Goal: Information Seeking & Learning: Learn about a topic

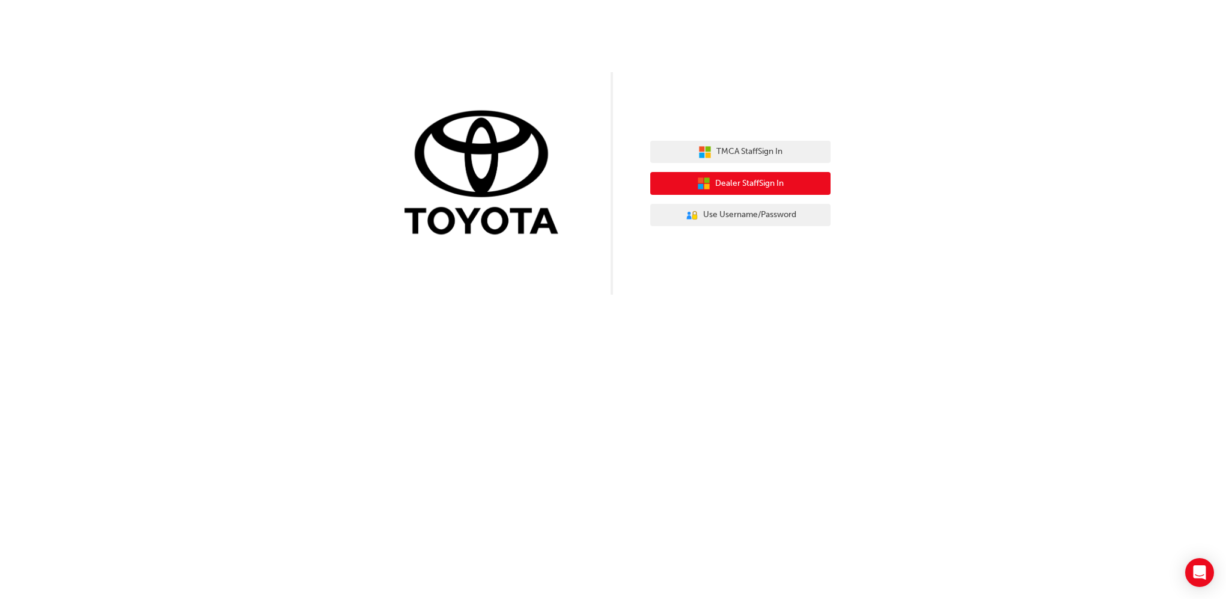
click at [795, 183] on button "Dealer Staff Sign In" at bounding box center [740, 183] width 180 height 23
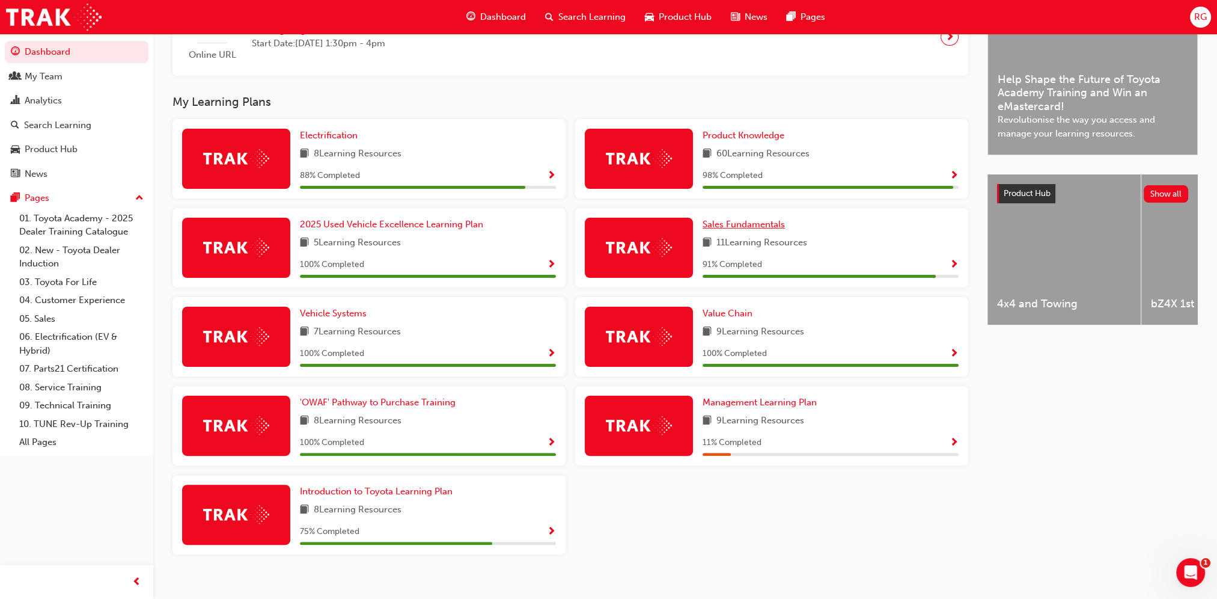
scroll to position [350, 0]
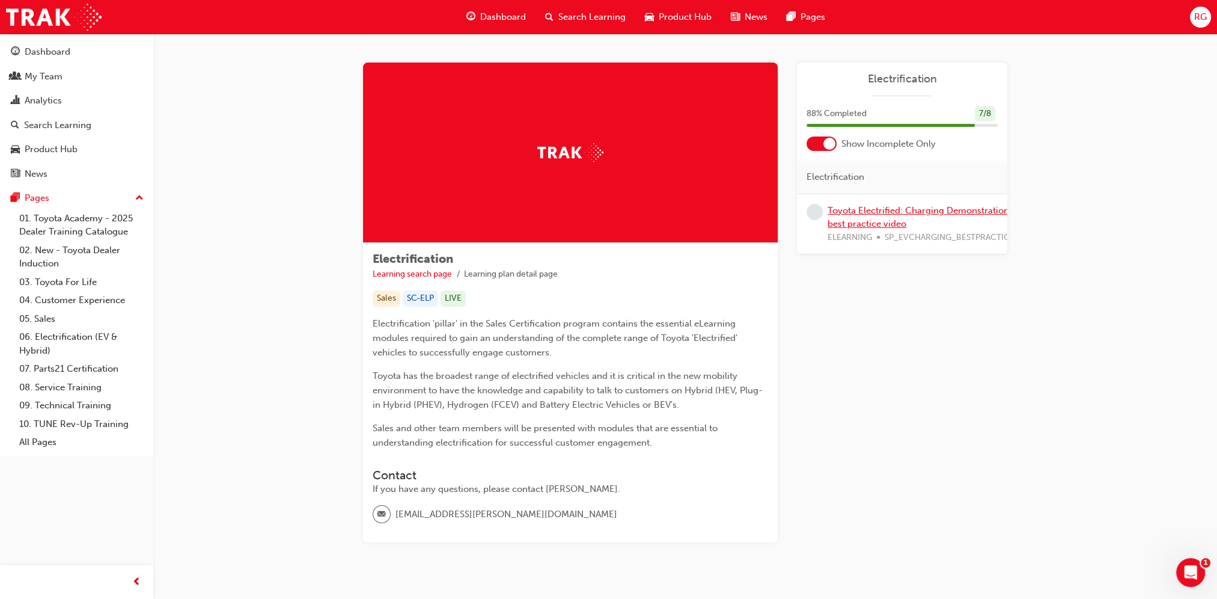
click at [871, 224] on link "Toyota Electrified: Charging Demonstration best practice video" at bounding box center [918, 217] width 181 height 25
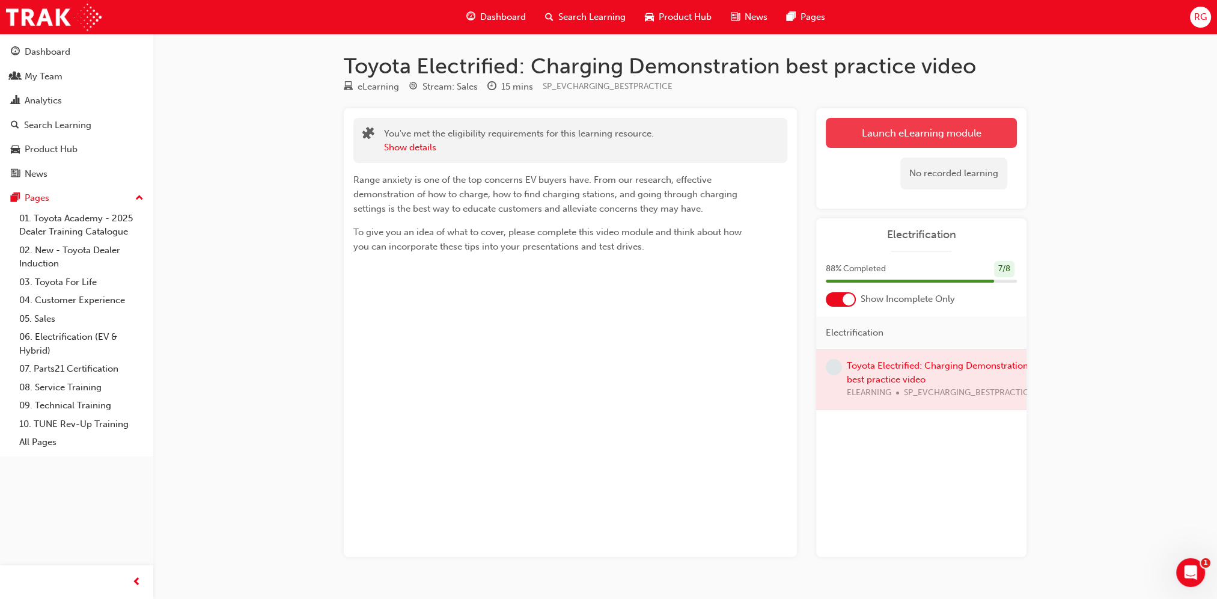
click at [870, 135] on link "Launch eLearning module" at bounding box center [921, 133] width 191 height 30
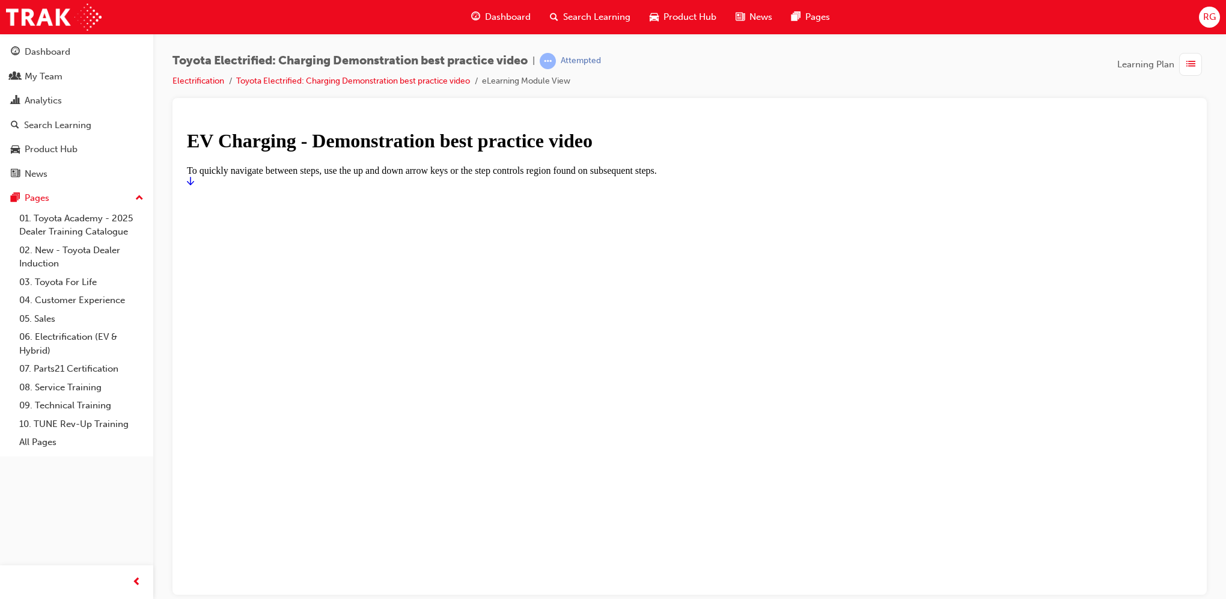
click at [194, 186] on link "Start" at bounding box center [190, 180] width 7 height 10
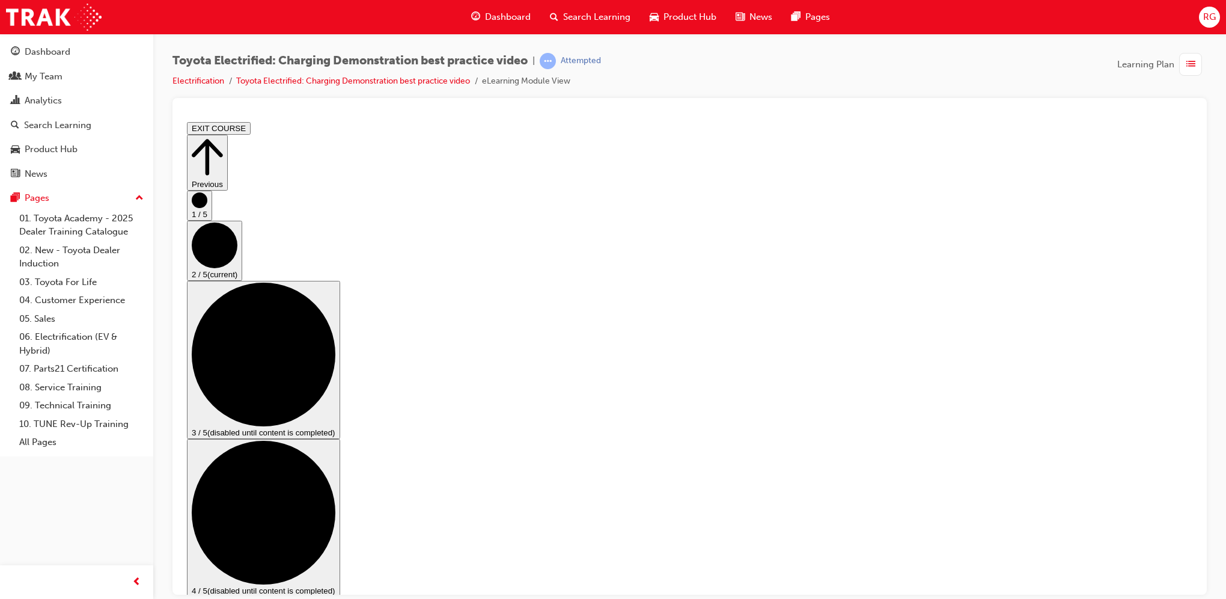
scroll to position [15, 0]
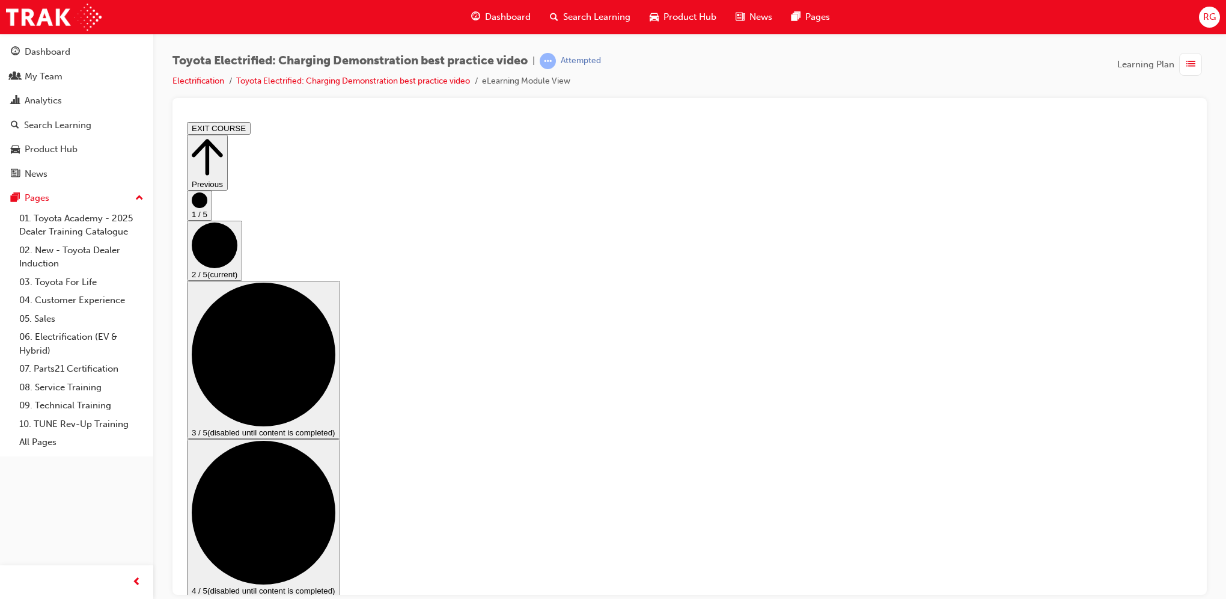
scroll to position [13, 0]
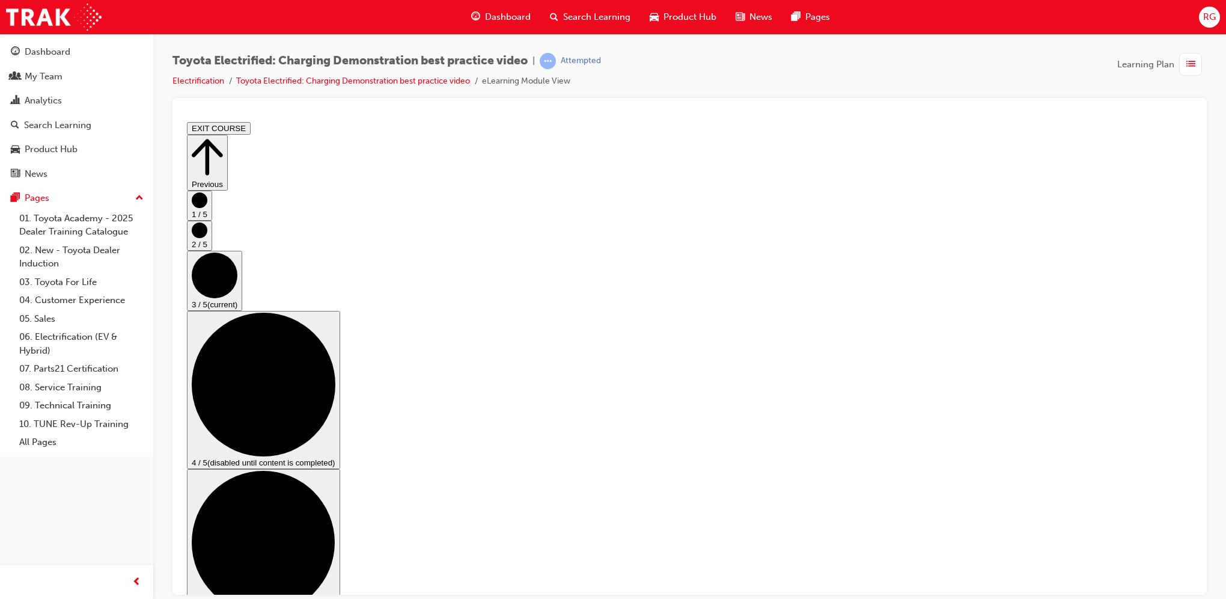
scroll to position [120, 0]
checkbox input "true"
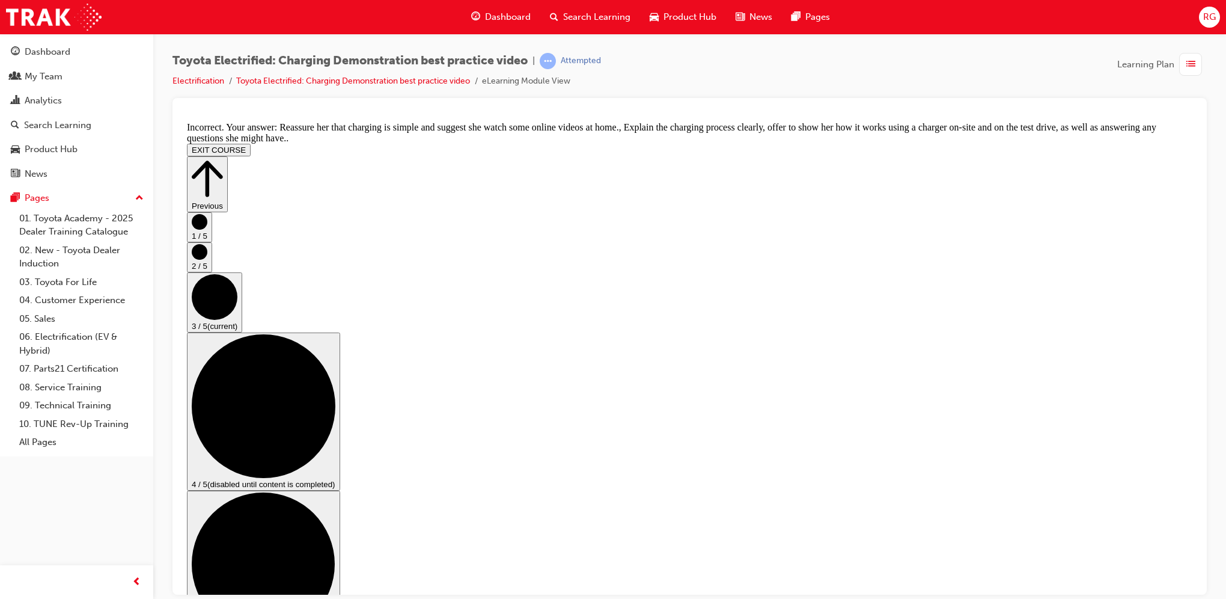
scroll to position [204, 0]
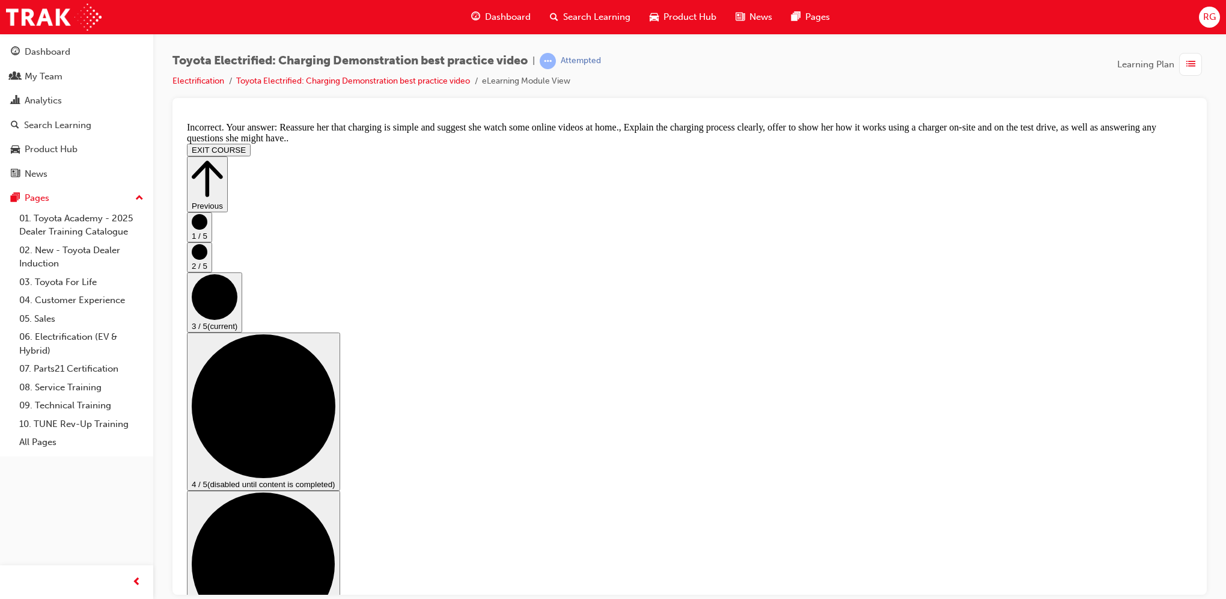
checkbox input "false"
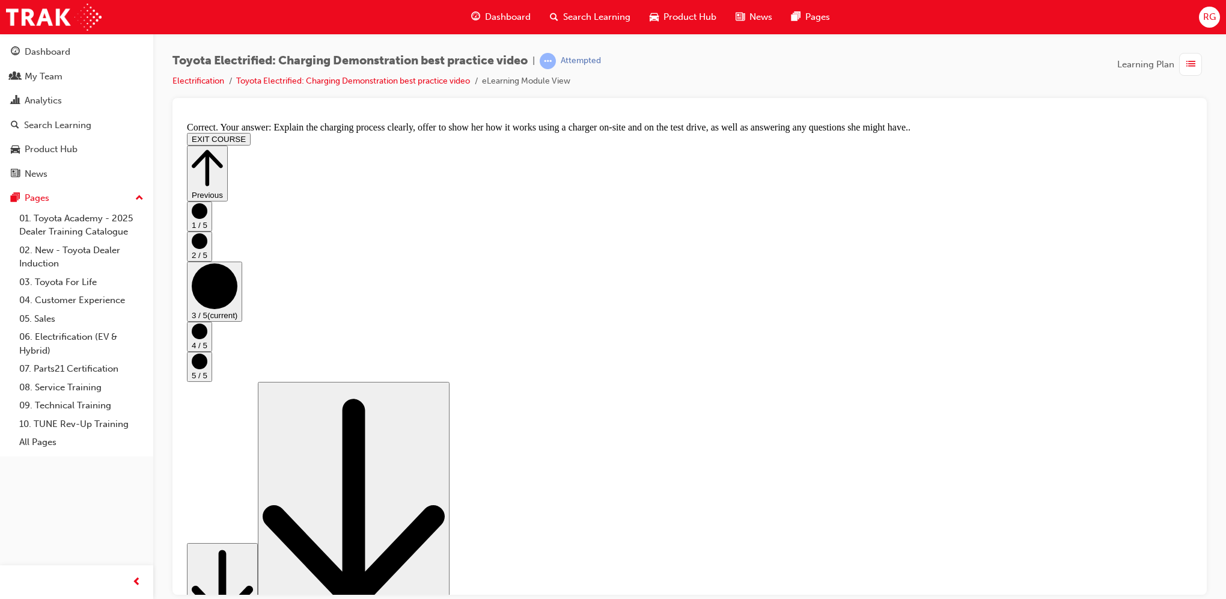
scroll to position [174, 0]
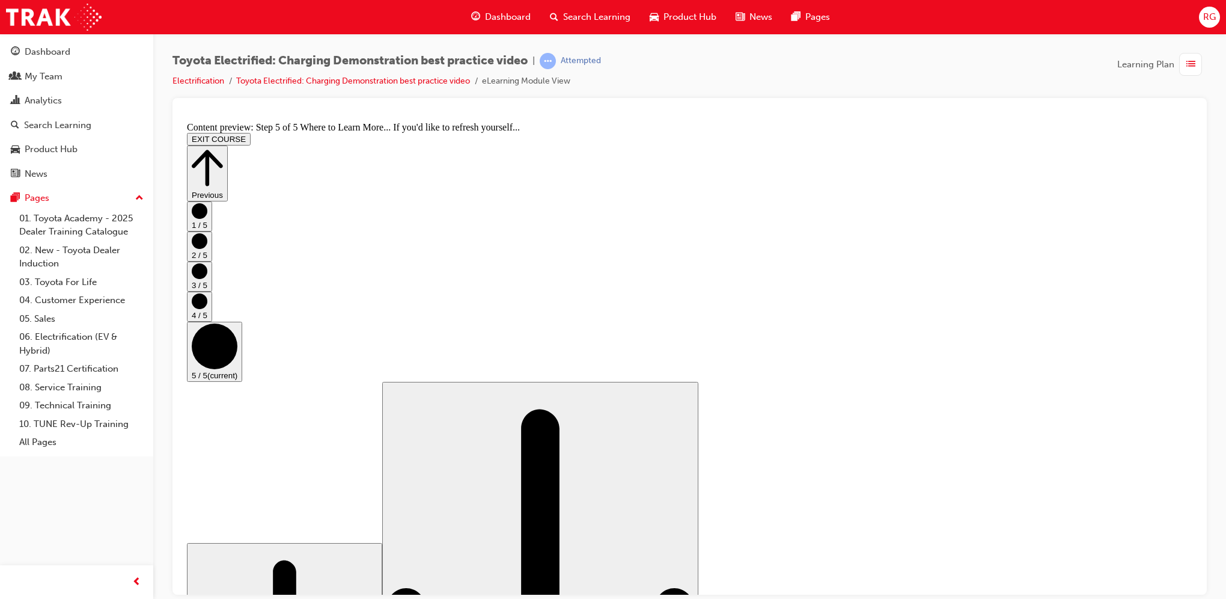
scroll to position [75, 0]
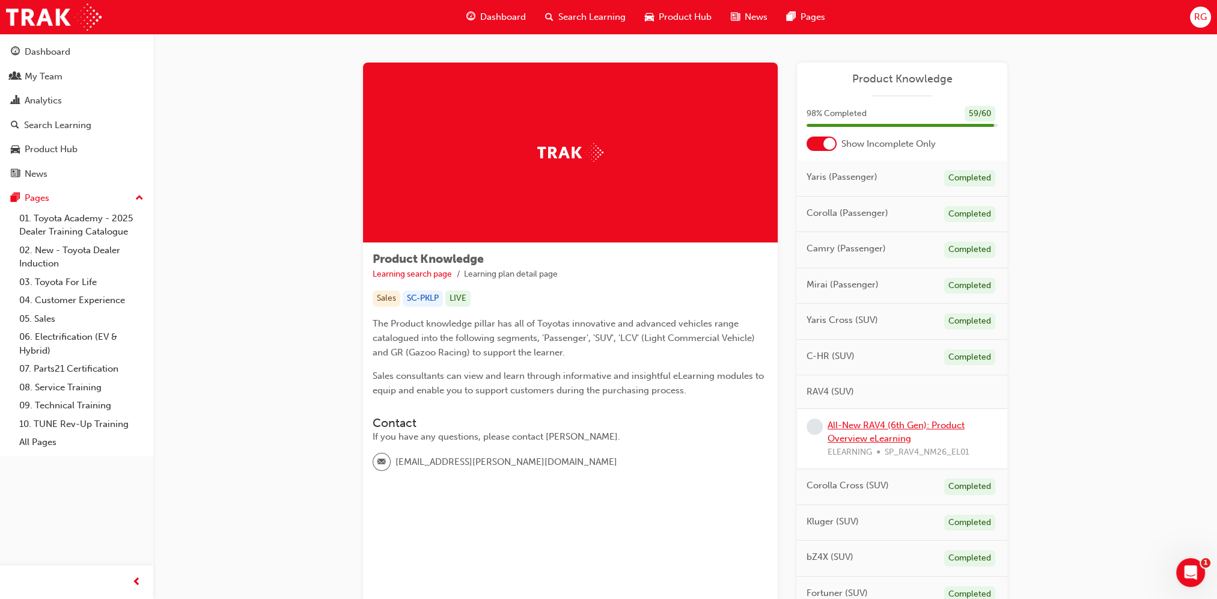
click at [863, 424] on link "All-New RAV4 (6th Gen): Product Overview eLearning" at bounding box center [896, 431] width 137 height 25
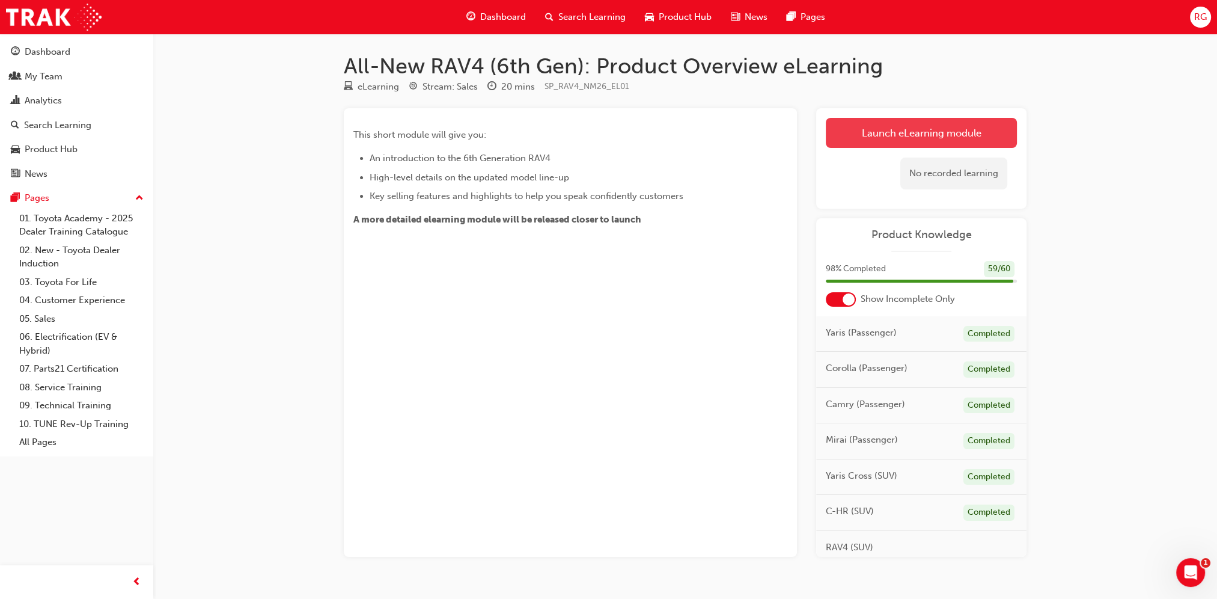
click at [899, 129] on link "Launch eLearning module" at bounding box center [921, 133] width 191 height 30
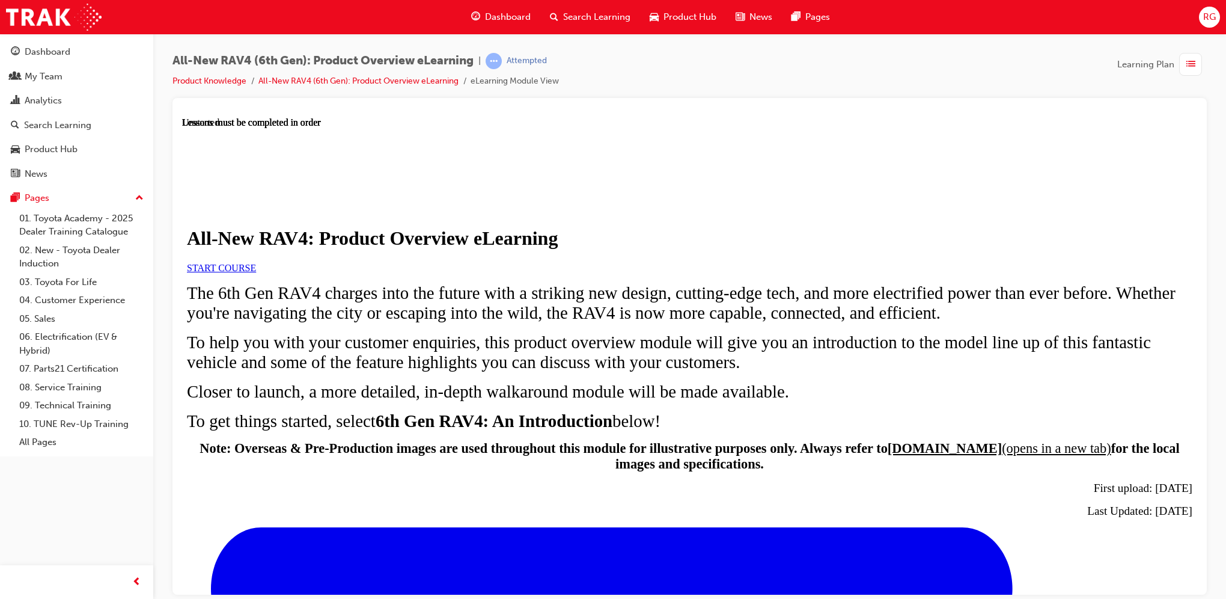
click at [256, 272] on span "START COURSE" at bounding box center [221, 267] width 69 height 10
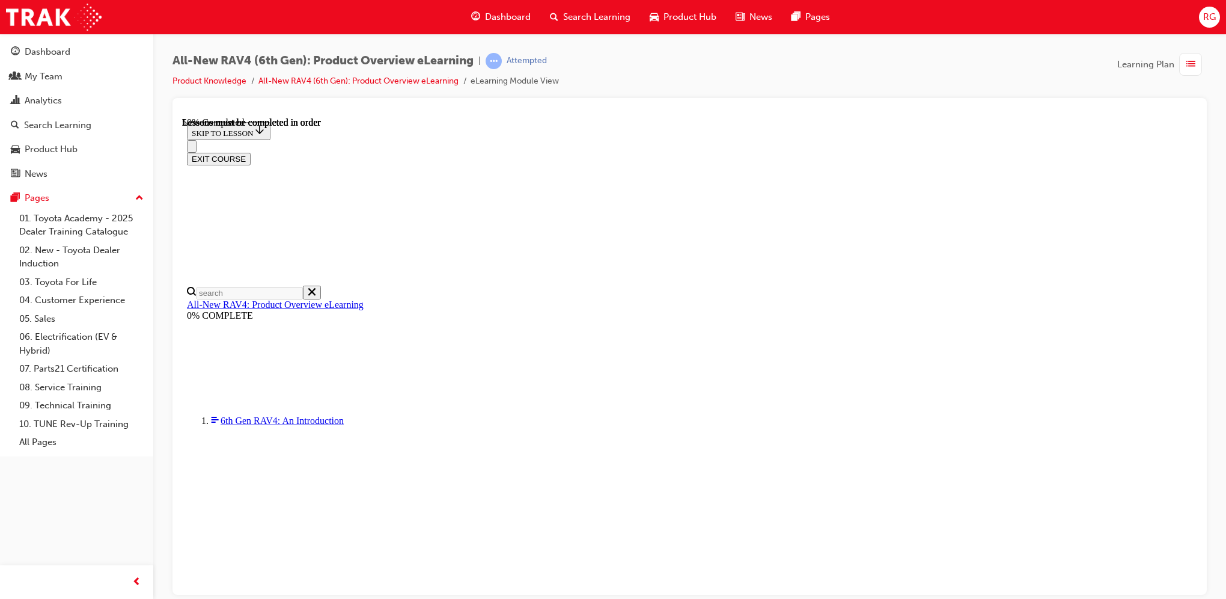
scroll to position [1124, 0]
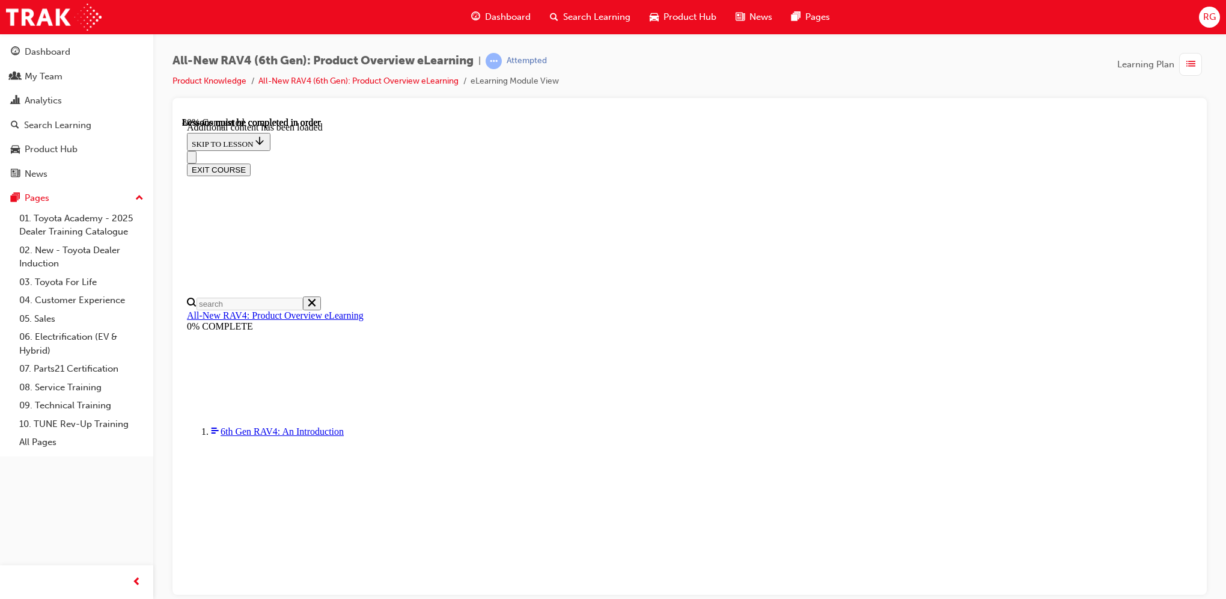
drag, startPoint x: 1175, startPoint y: 284, endPoint x: 1056, endPoint y: 294, distance: 120.0
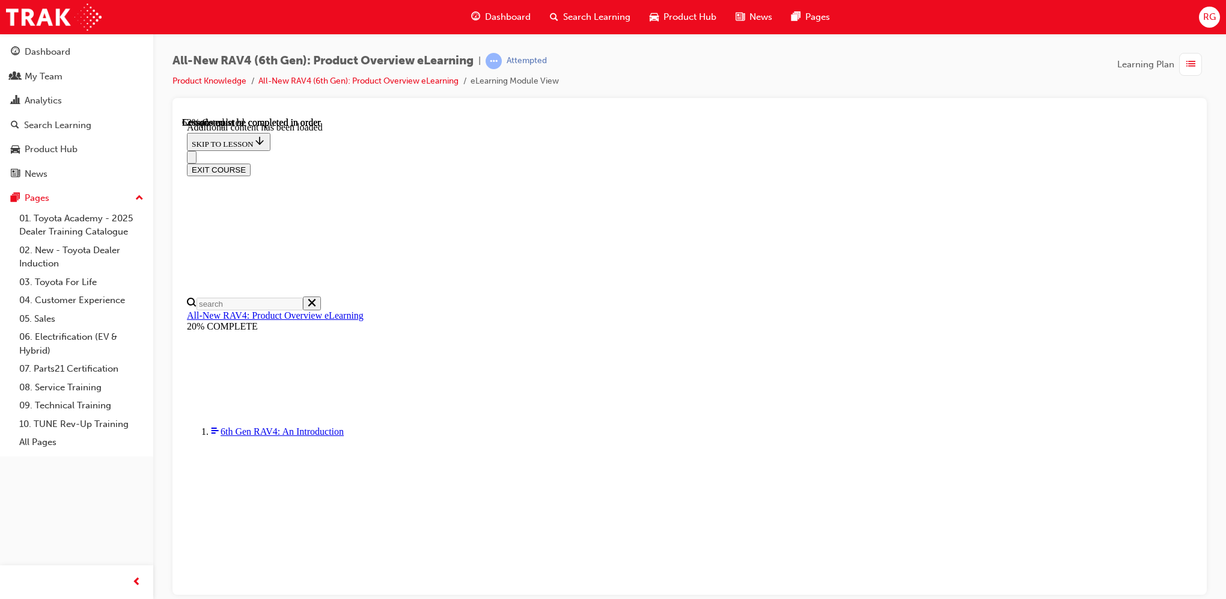
scroll to position [1264, 0]
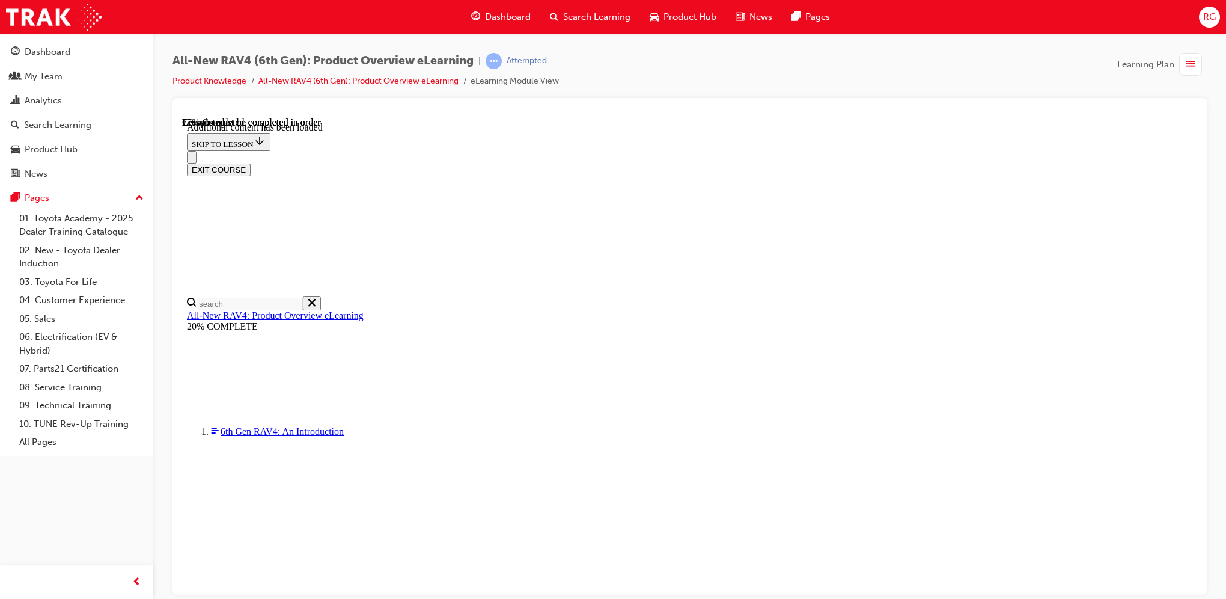
scroll to position [1685, 0]
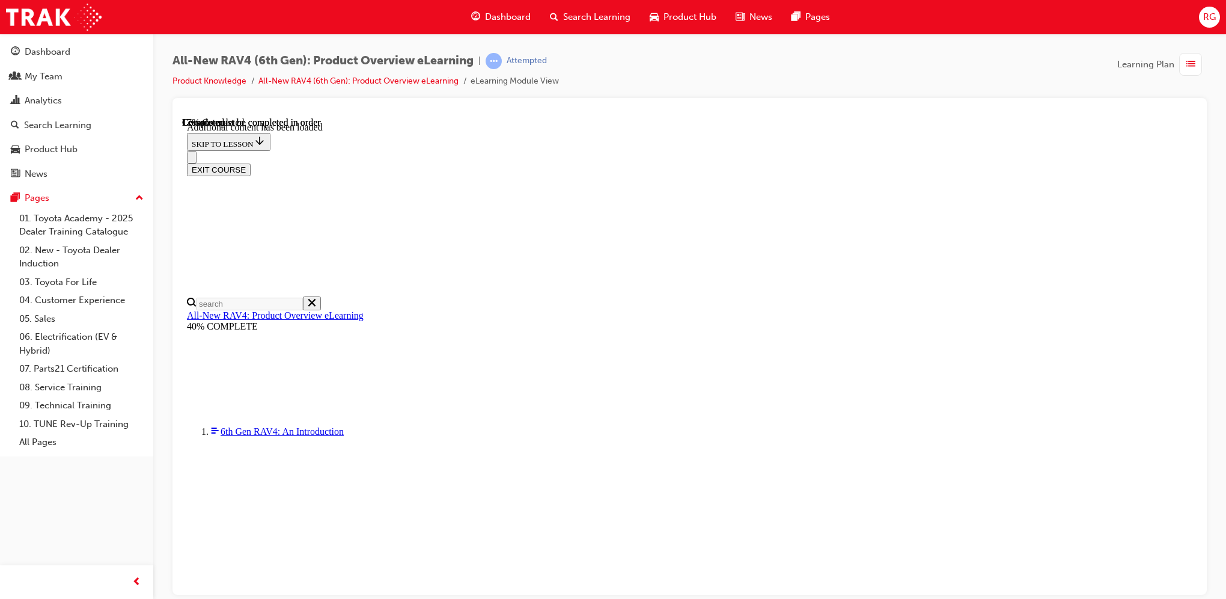
scroll to position [41, 0]
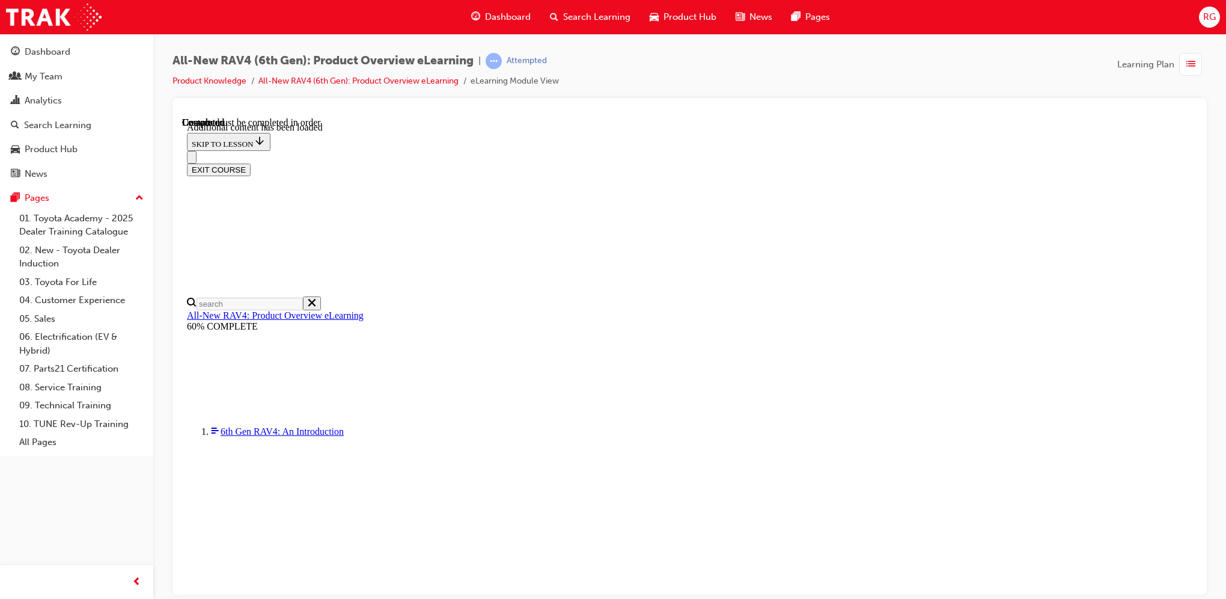
radio input "true"
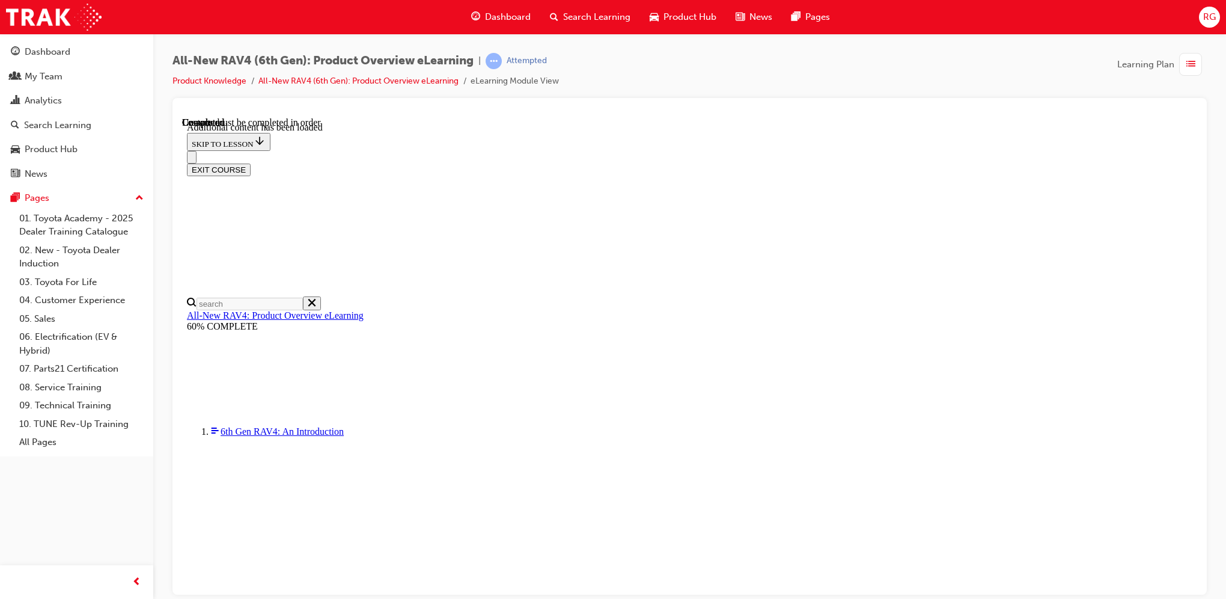
drag, startPoint x: 596, startPoint y: 439, endPoint x: 611, endPoint y: 440, distance: 15.1
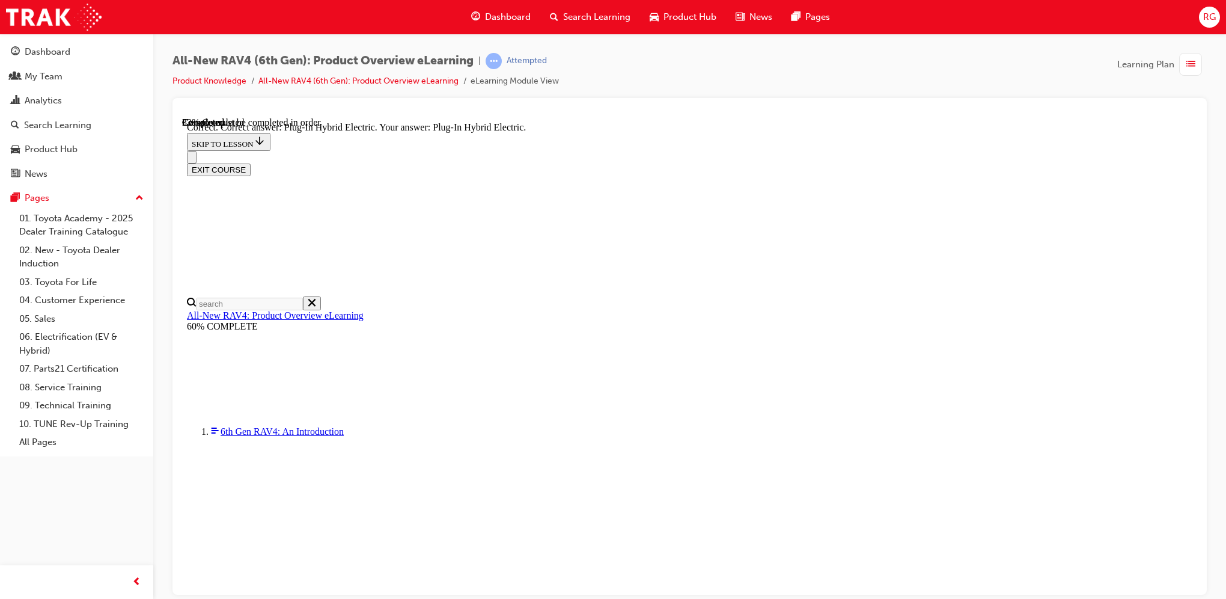
radio input "true"
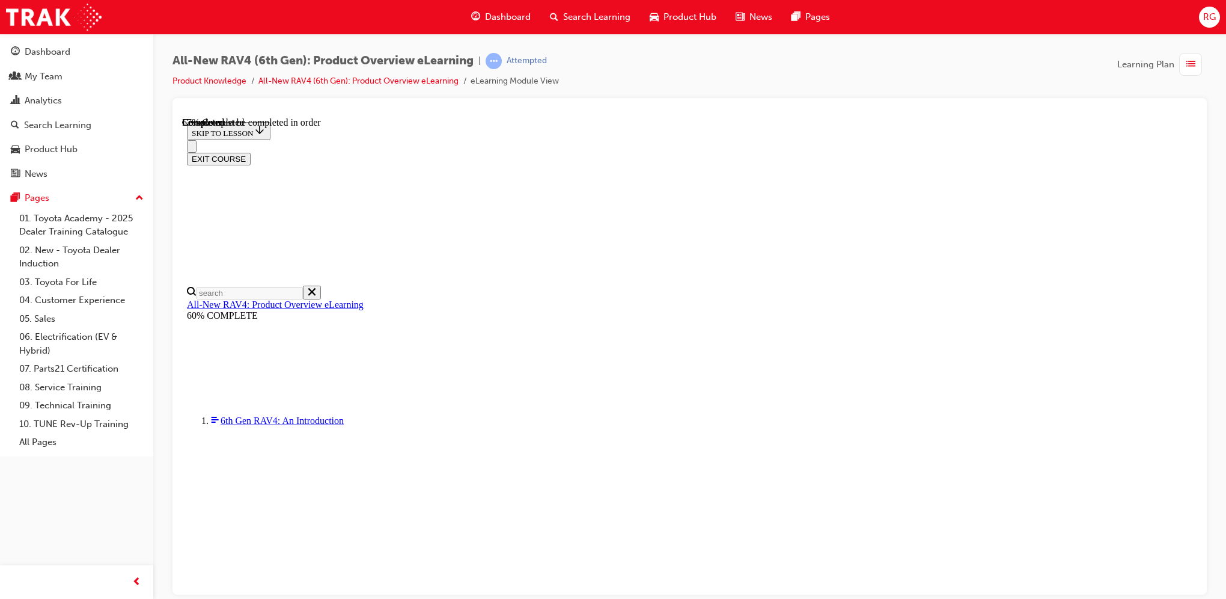
scroll to position [240, 0]
checkbox input "true"
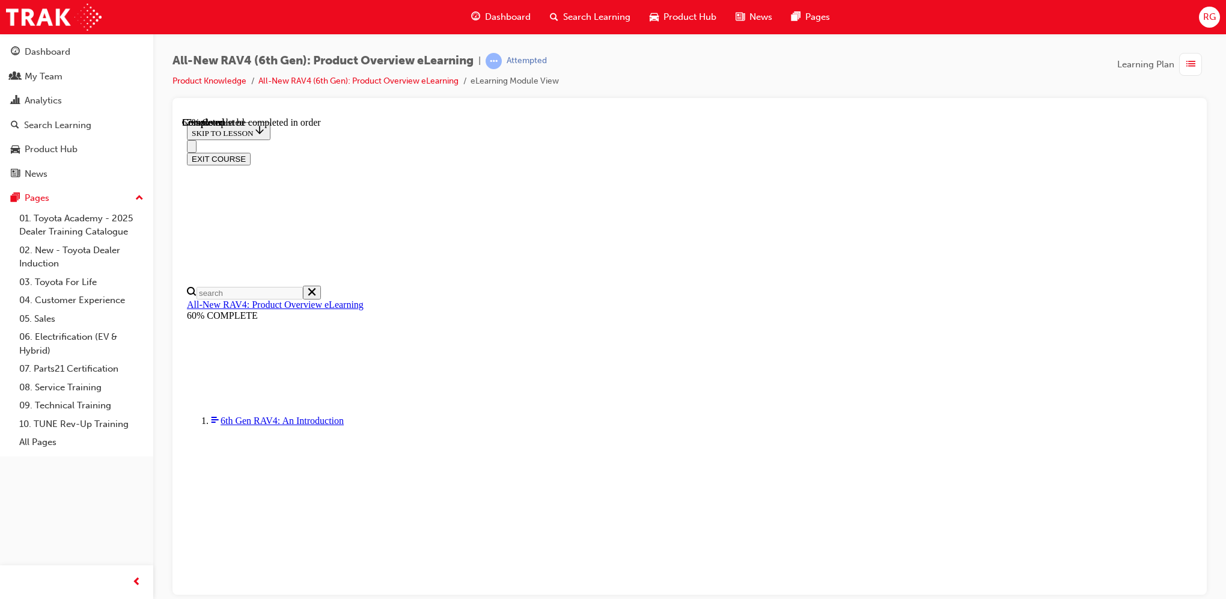
checkbox input "true"
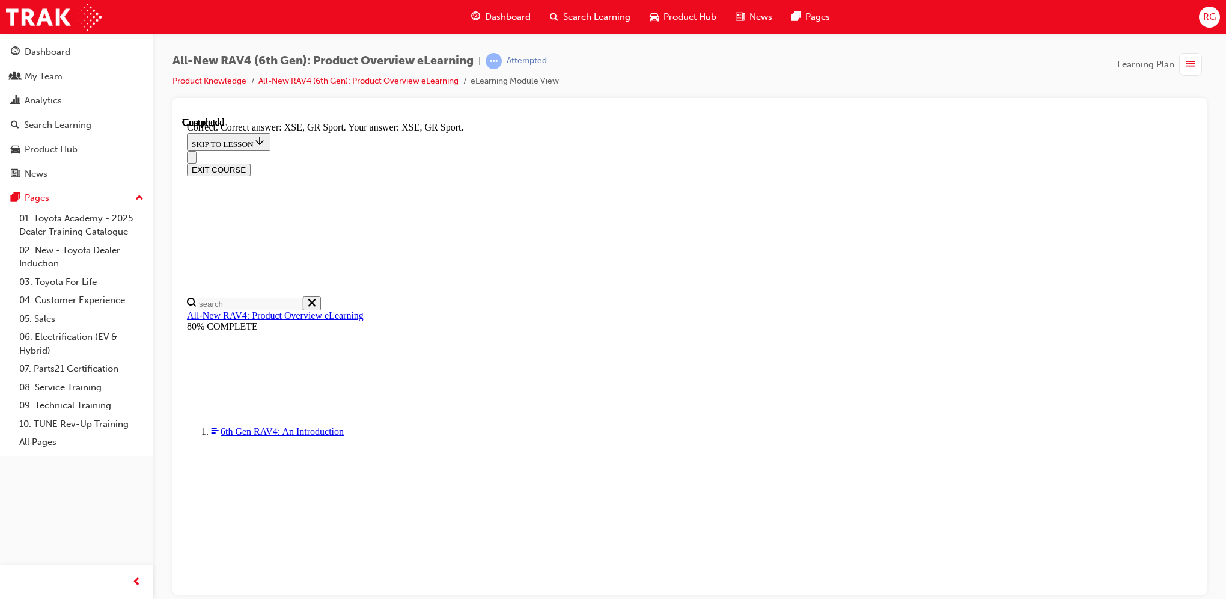
scroll to position [420, 0]
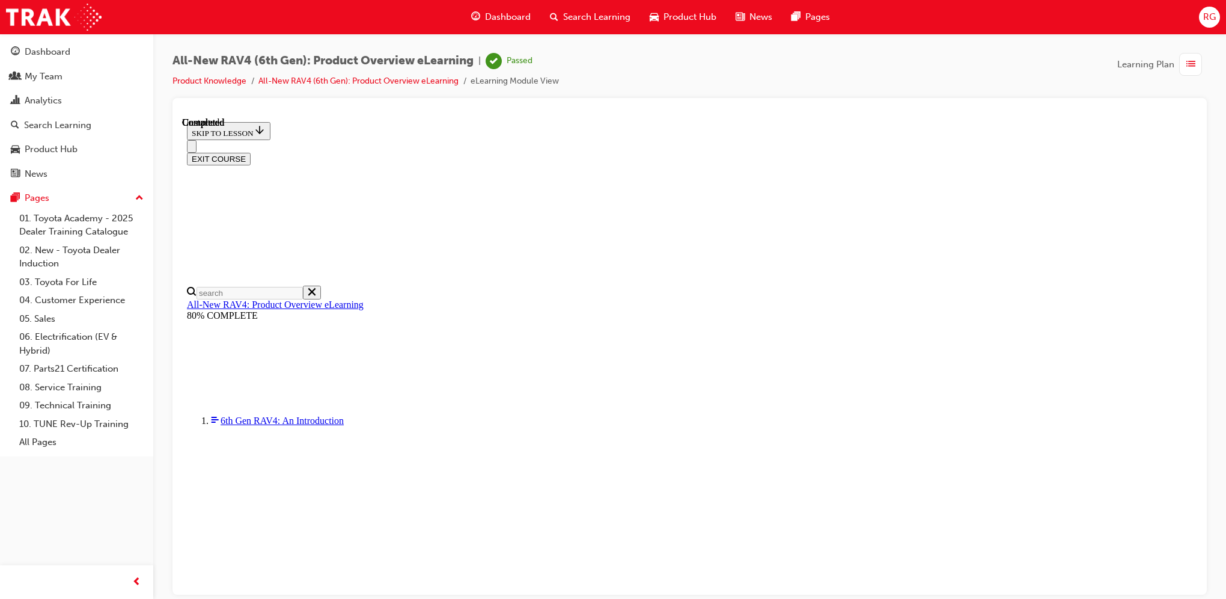
scroll to position [183, 0]
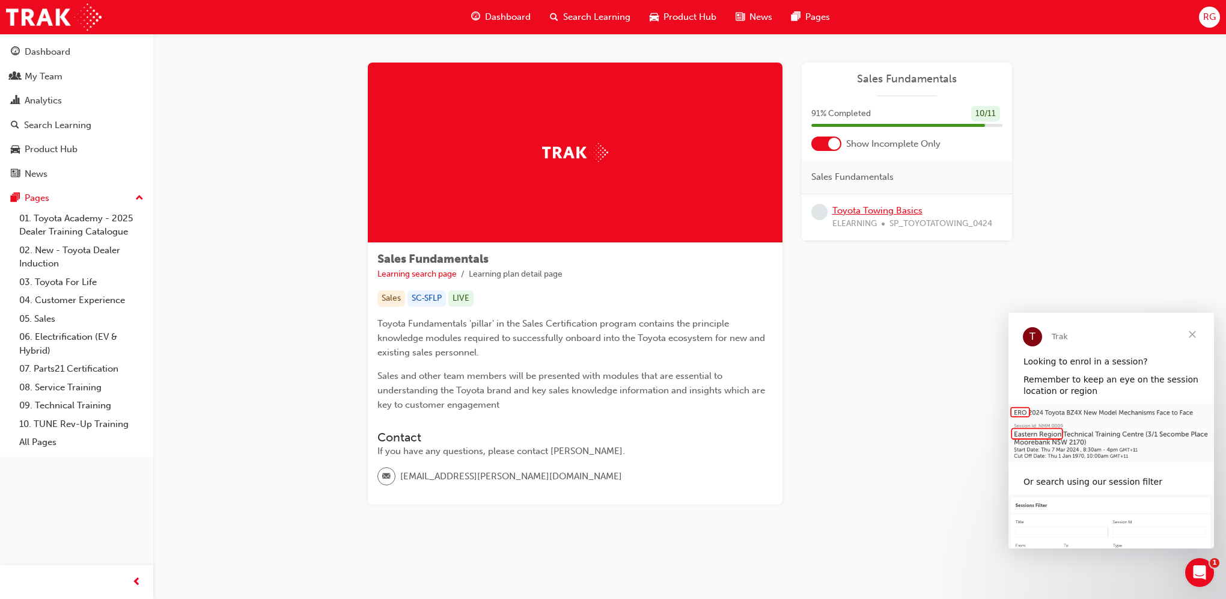
click at [873, 209] on link "Toyota Towing Basics" at bounding box center [877, 210] width 90 height 11
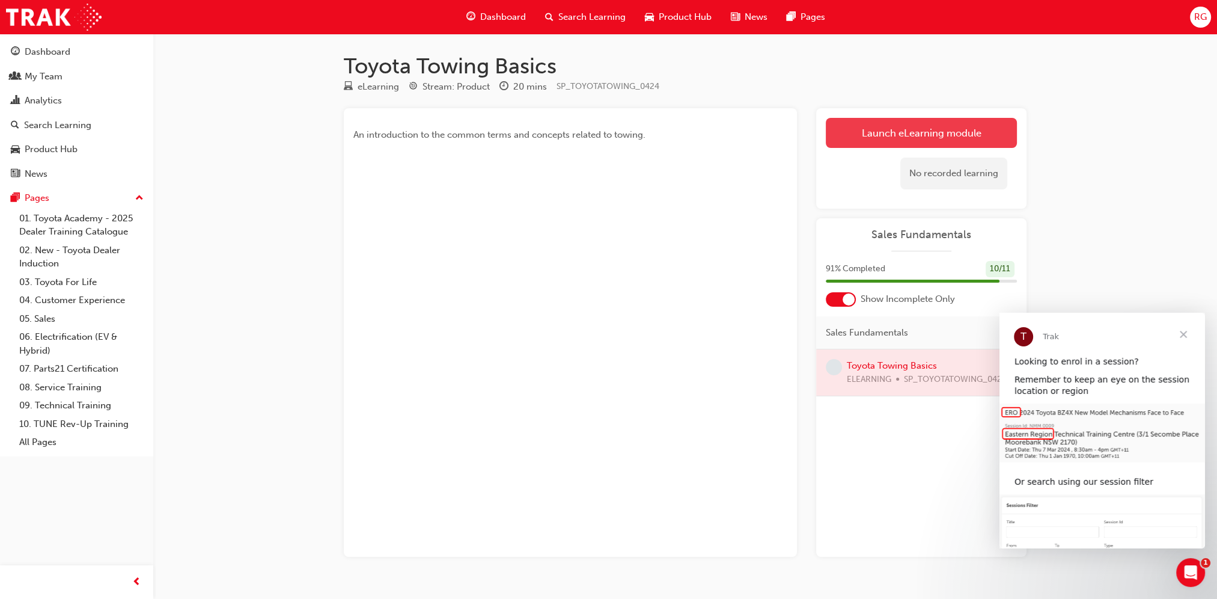
click at [885, 138] on link "Launch eLearning module" at bounding box center [921, 133] width 191 height 30
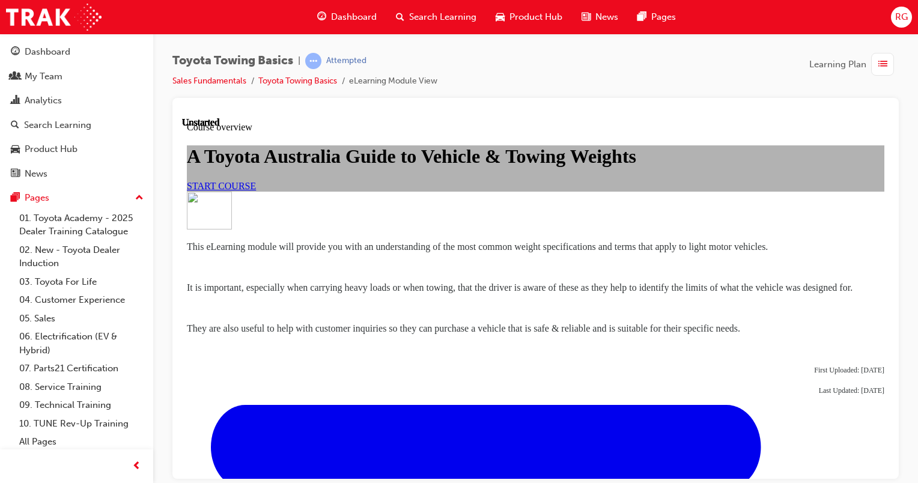
click at [256, 191] on span "START COURSE" at bounding box center [221, 185] width 69 height 10
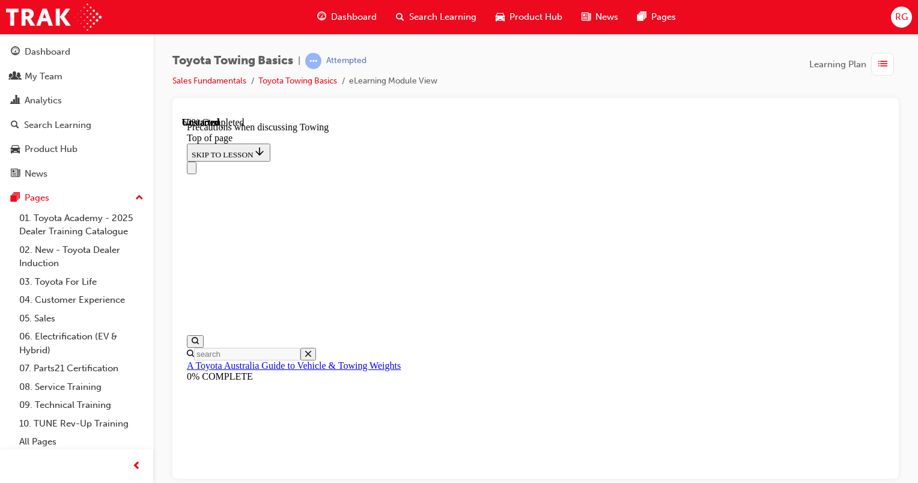
scroll to position [1397, 0]
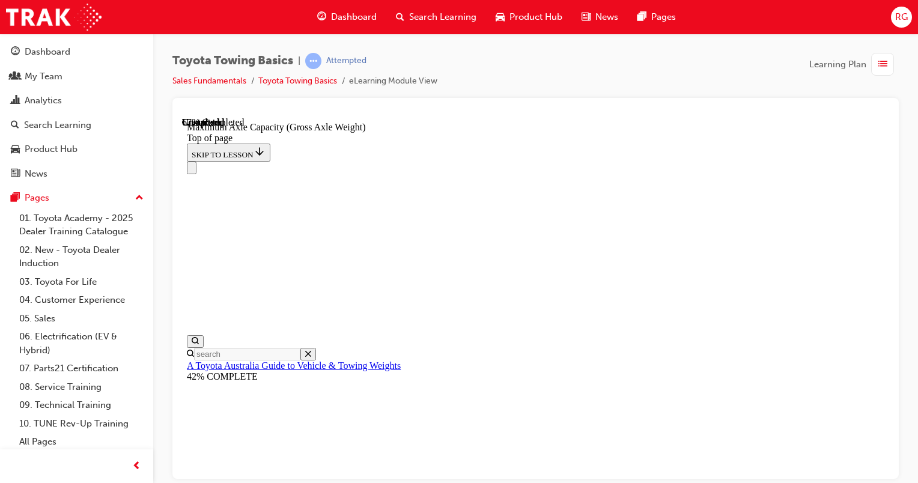
scroll to position [1078, 0]
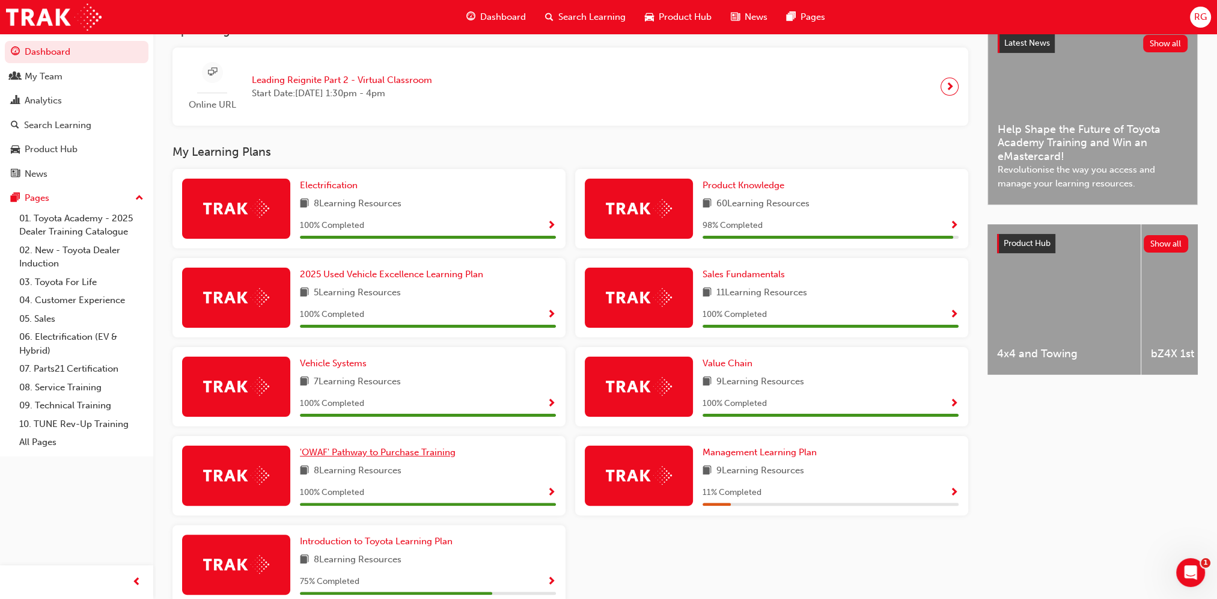
scroll to position [350, 0]
